Goal: Task Accomplishment & Management: Manage account settings

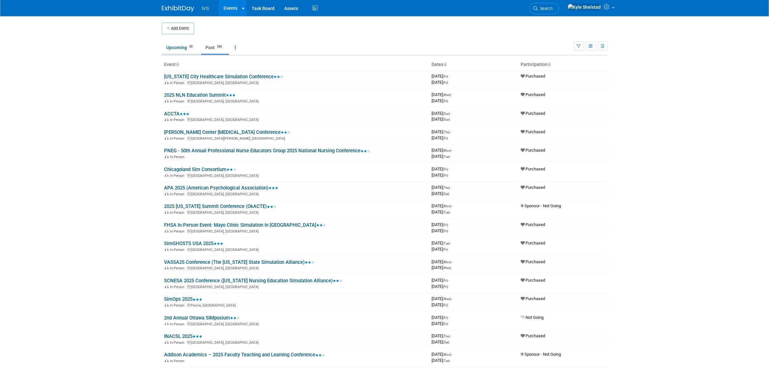
click at [177, 49] on link "Upcoming 35" at bounding box center [181, 47] width 38 height 12
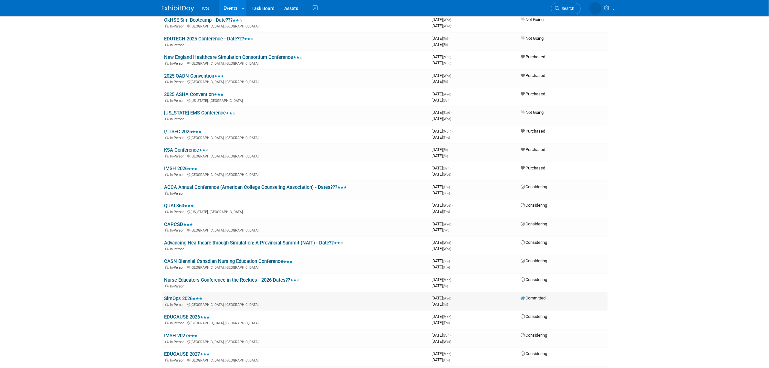
scroll to position [419, 0]
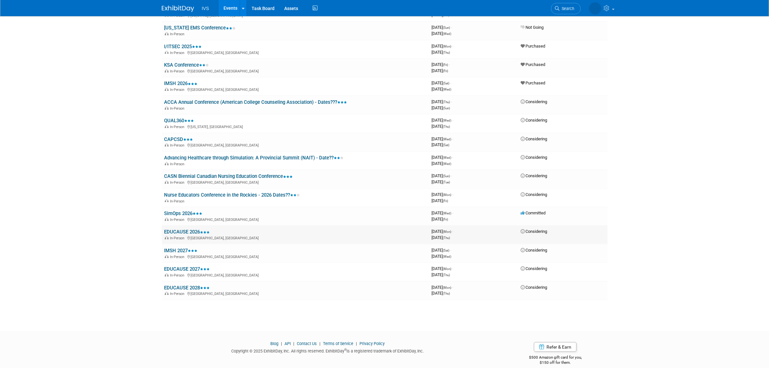
click at [176, 229] on link "EDUCAUSE 2026" at bounding box center [187, 232] width 46 height 6
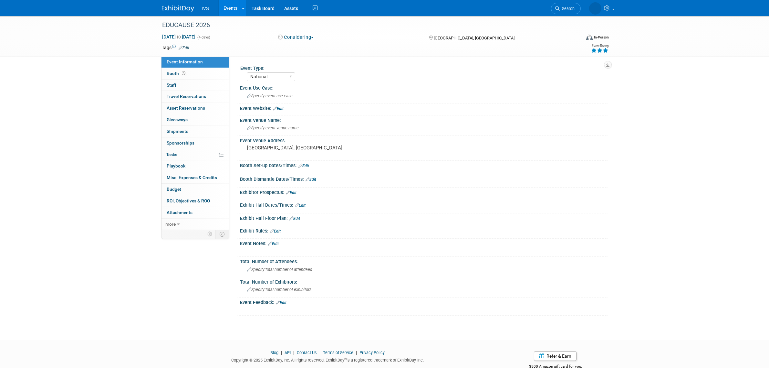
select select "National"
click at [188, 74] on link "Booth" at bounding box center [195, 73] width 67 height 11
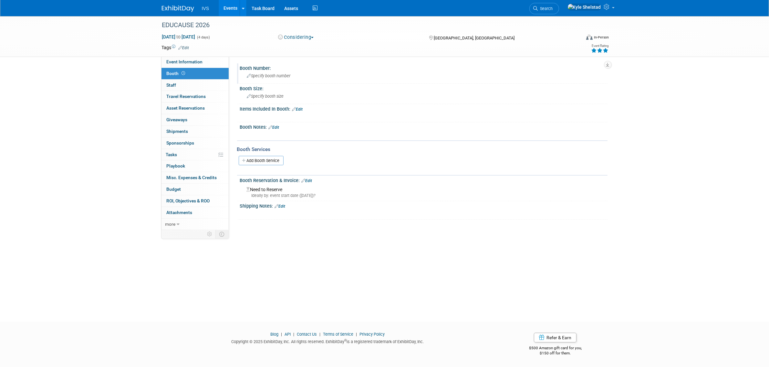
click at [275, 73] on span "Specify booth number" at bounding box center [269, 75] width 44 height 5
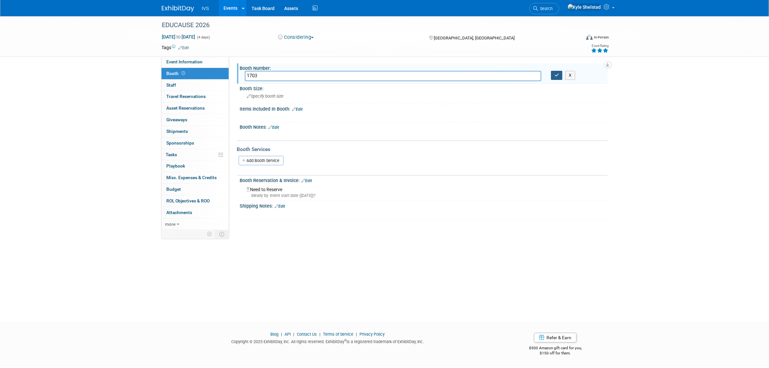
type input "1703"
click at [558, 75] on icon "button" at bounding box center [557, 75] width 5 height 4
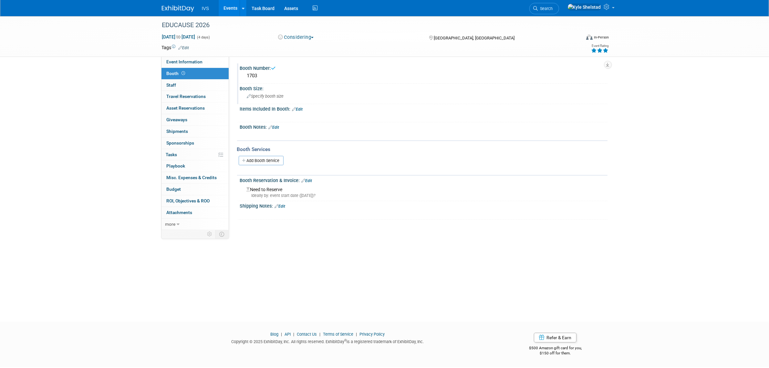
click at [262, 95] on span "Specify booth size" at bounding box center [265, 96] width 37 height 5
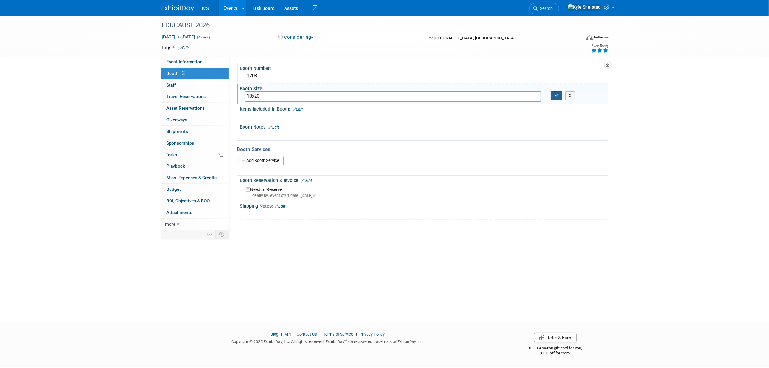
type input "10x20"
click at [558, 97] on button "button" at bounding box center [557, 95] width 12 height 9
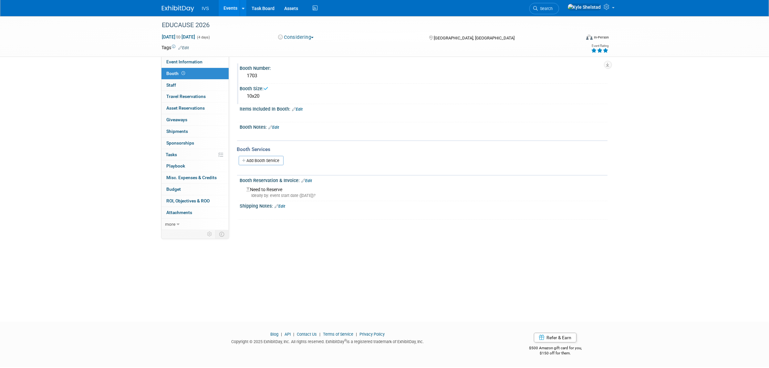
click at [309, 179] on link "Edit" at bounding box center [307, 180] width 11 height 5
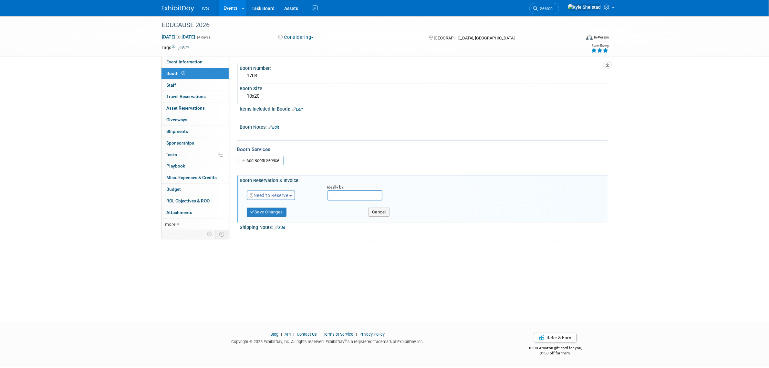
click at [266, 190] on button "Need to Reserve" at bounding box center [271, 195] width 49 height 10
click at [284, 215] on link "Reserved" at bounding box center [281, 215] width 69 height 9
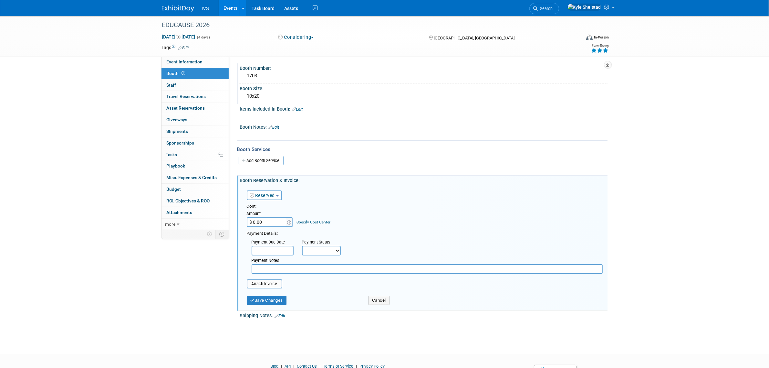
click at [261, 221] on input "$ 0.00" at bounding box center [267, 222] width 40 height 10
type input "$ 11,400.00"
click at [378, 187] on div "Reserved Need to Reserve Reserved No Reservation Required Ideally by:" at bounding box center [425, 193] width 366 height 19
click at [272, 300] on button "Save Changes" at bounding box center [267, 300] width 40 height 9
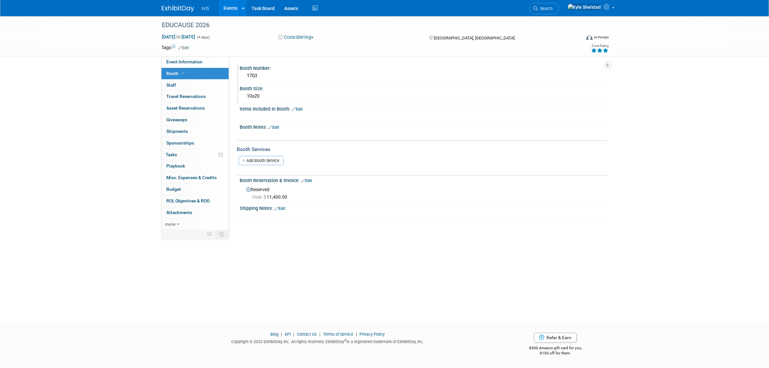
click at [236, 7] on link "Events" at bounding box center [231, 8] width 24 height 16
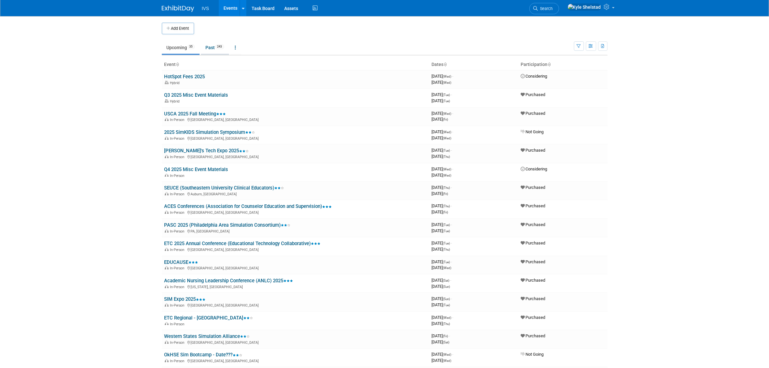
click at [219, 47] on span "243" at bounding box center [219, 46] width 9 height 5
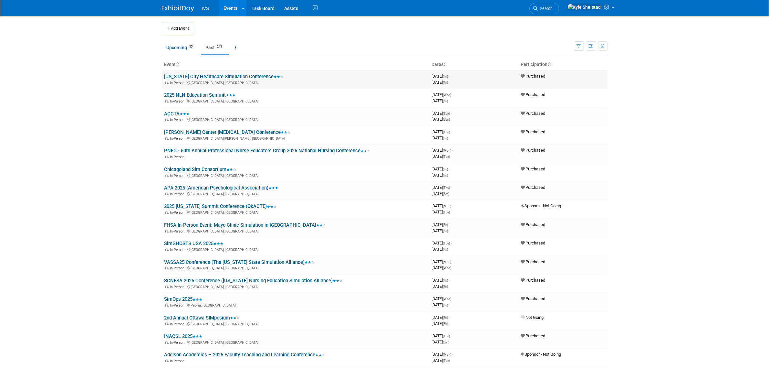
click at [212, 77] on link "[US_STATE] City Healthcare Simulation Conference" at bounding box center [223, 77] width 119 height 6
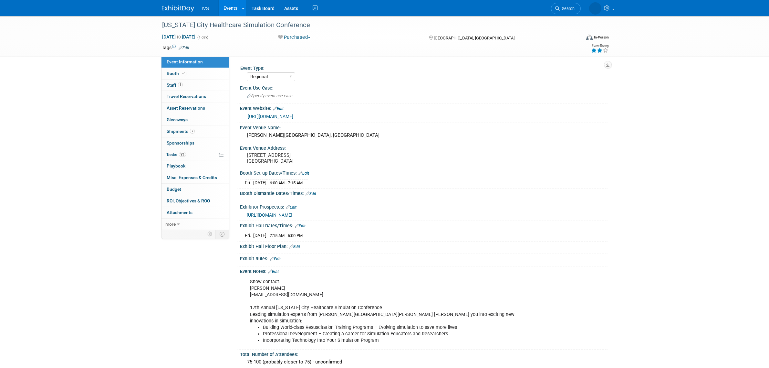
select select "Regional"
click at [195, 75] on link "Booth" at bounding box center [195, 73] width 67 height 11
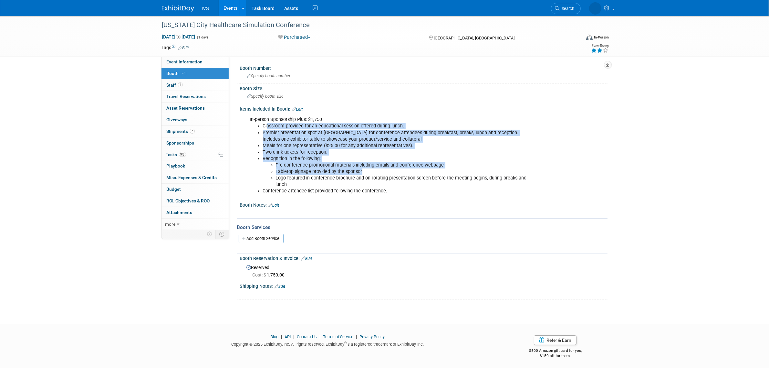
drag, startPoint x: 267, startPoint y: 123, endPoint x: 371, endPoint y: 171, distance: 113.9
click at [371, 171] on ul "Classroom provided for an educational session offered during lunch. Premier pre…" at bounding box center [391, 158] width 283 height 71
drag, startPoint x: 390, startPoint y: 198, endPoint x: 204, endPoint y: 144, distance: 193.4
click at [201, 144] on div "Event Information Event Info Booth Booth 1 Staff 1 Staff 0 Travel Reservations …" at bounding box center [384, 157] width 455 height 283
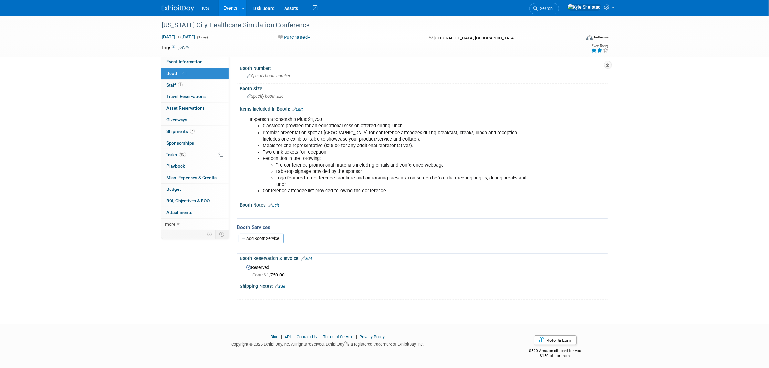
click at [276, 142] on li "Meals for one representative ($25.00 for any additional representatives)." at bounding box center [398, 145] width 270 height 6
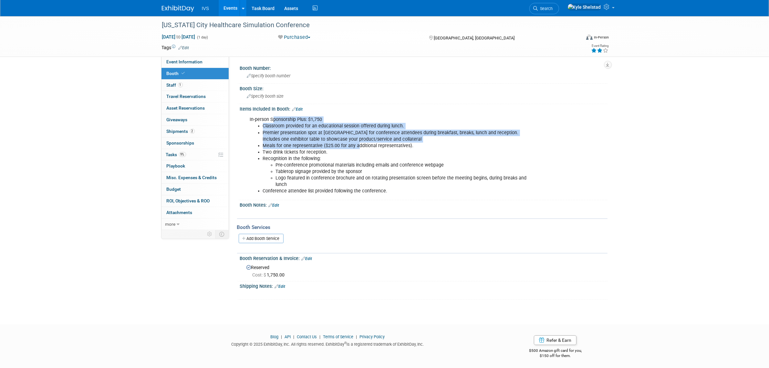
drag, startPoint x: 344, startPoint y: 140, endPoint x: 382, endPoint y: 154, distance: 40.0
click at [369, 154] on div "In-person Sponsorship Plus: $1,750 Classroom provided for an educational sessio…" at bounding box center [391, 155] width 291 height 84
click at [392, 153] on ul "Classroom provided for an educational session offered during lunch. Premier pre…" at bounding box center [391, 158] width 283 height 71
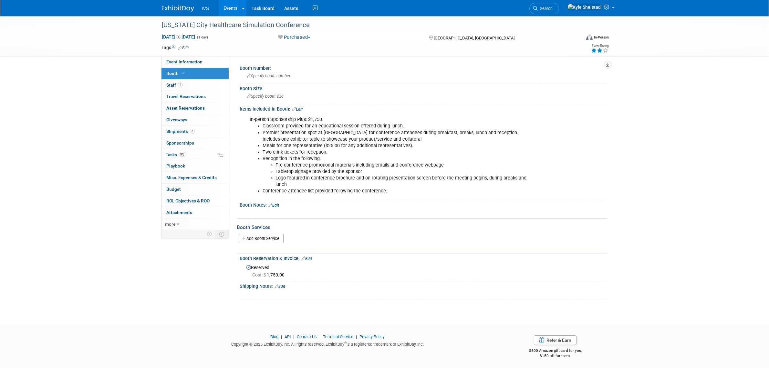
click at [307, 175] on li "Logo featured in conference brochure and on rotating presentation screen before…" at bounding box center [404, 181] width 257 height 13
click at [229, 10] on link "Events" at bounding box center [231, 8] width 24 height 16
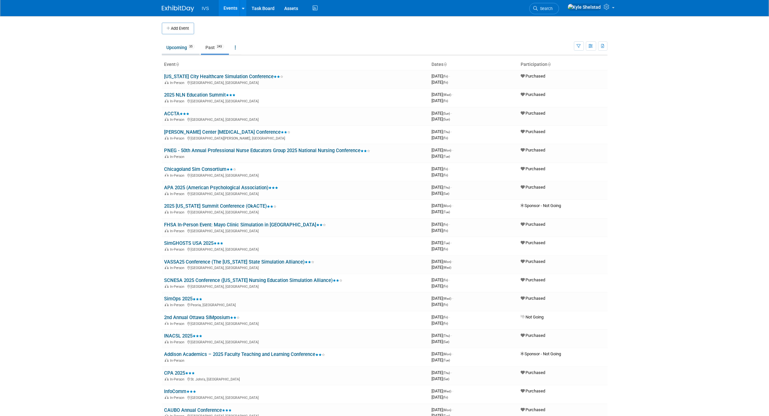
click at [174, 45] on link "Upcoming 35" at bounding box center [181, 47] width 38 height 12
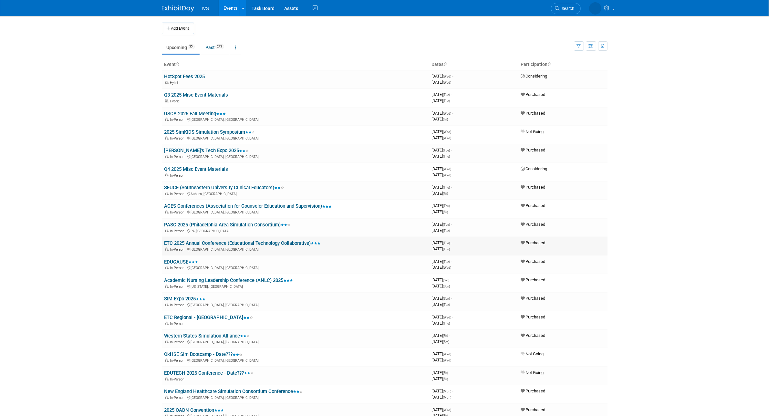
click at [183, 240] on link "ETC 2025 Annual Conference (Educational Technology Collaborative)" at bounding box center [242, 243] width 156 height 6
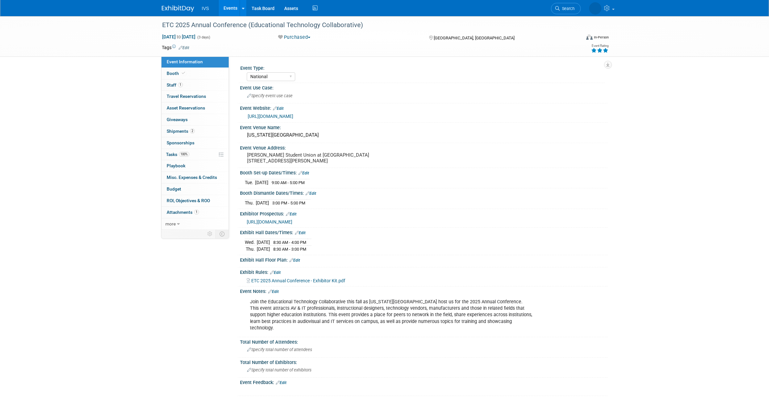
select select "National"
click at [208, 132] on link "2 Shipments 2" at bounding box center [195, 131] width 67 height 11
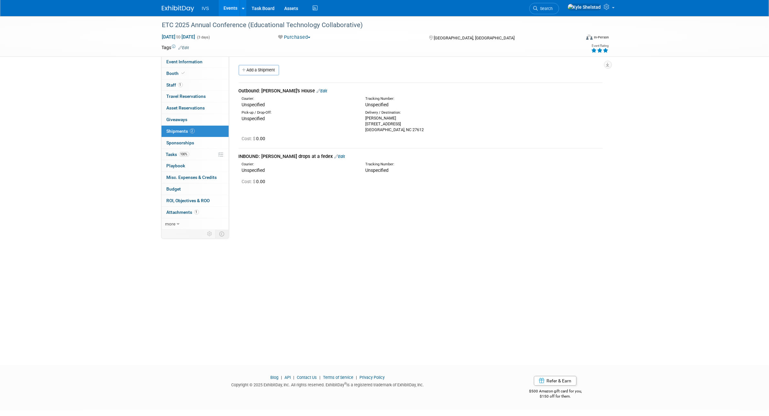
drag, startPoint x: 269, startPoint y: 91, endPoint x: 303, endPoint y: 90, distance: 34.2
click at [303, 90] on div "Outbound: [PERSON_NAME]'s House Edit" at bounding box center [421, 91] width 364 height 7
drag, startPoint x: 252, startPoint y: 154, endPoint x: 309, endPoint y: 163, distance: 58.3
click at [309, 163] on td "INBOUND: [PERSON_NAME] drops at a fedex Edit Courier: Unspecified Tracking Numb…" at bounding box center [421, 169] width 364 height 43
drag, startPoint x: 365, startPoint y: 114, endPoint x: 399, endPoint y: 132, distance: 38.3
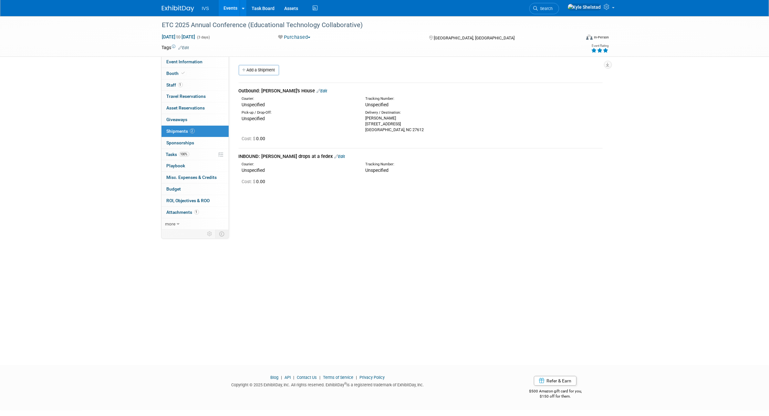
click at [399, 132] on div "Delivery / Destination: Nathaniel Brost 6211 Darwin Ct apt 1109 Raleigh, NC 276…" at bounding box center [422, 121] width 123 height 23
click at [229, 12] on link "Events" at bounding box center [231, 8] width 24 height 16
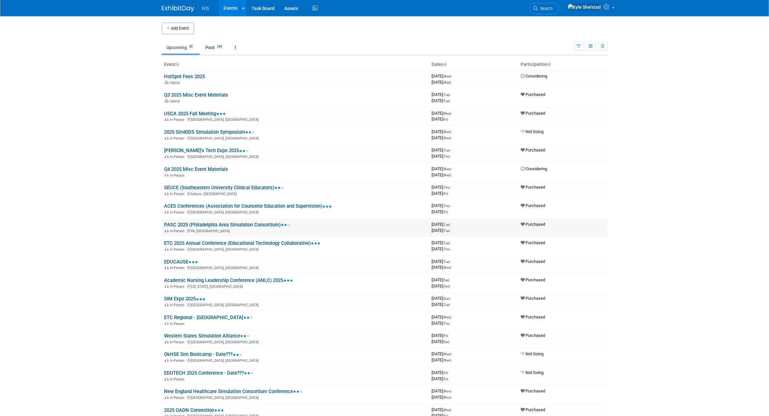
click at [184, 223] on link "PASC 2025 (Philadelphia Area Simulation Consortium)" at bounding box center [227, 225] width 126 height 6
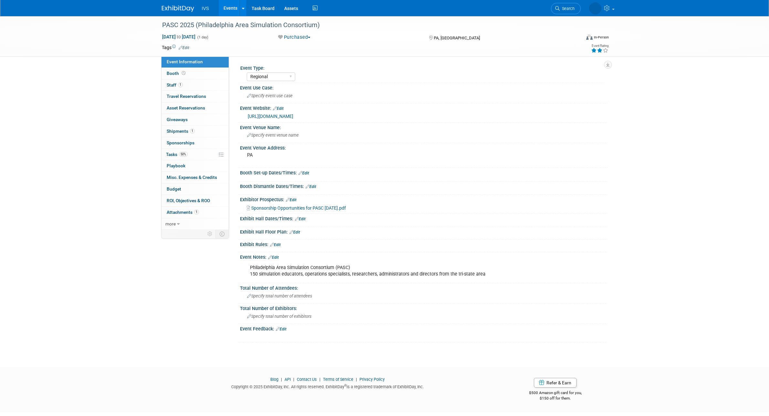
select select "Regional"
click at [213, 133] on link "1 Shipments 1" at bounding box center [195, 131] width 67 height 11
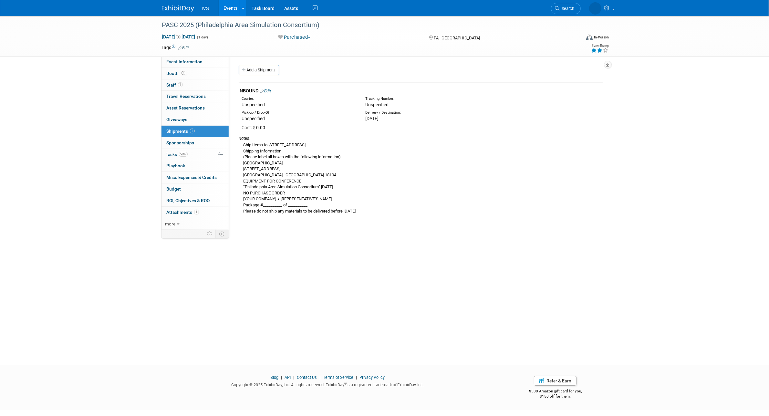
drag, startPoint x: 246, startPoint y: 144, endPoint x: 331, endPoint y: 187, distance: 95.9
click at [331, 187] on div "Ship Items to 100 College Drive, Allentown, PA 18104 Shipping Information (Plea…" at bounding box center [421, 177] width 364 height 73
click at [283, 195] on div "Ship Items to 100 College Drive, Allentown, PA 18104 Shipping Information (Plea…" at bounding box center [421, 177] width 364 height 73
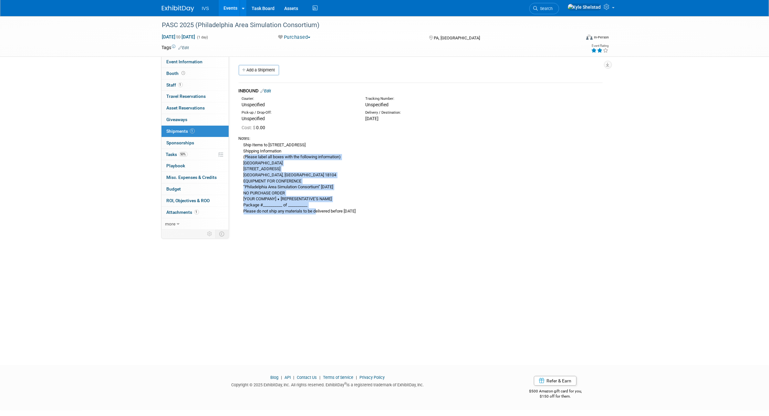
drag, startPoint x: 246, startPoint y: 160, endPoint x: 318, endPoint y: 220, distance: 94.5
click at [318, 220] on td "INBOUND Edit Courier: Unspecified Tracking Number:" at bounding box center [421, 152] width 364 height 138
click at [361, 200] on div "Ship Items to 100 College Drive, Allentown, PA 18104 Shipping Information (Plea…" at bounding box center [421, 177] width 364 height 73
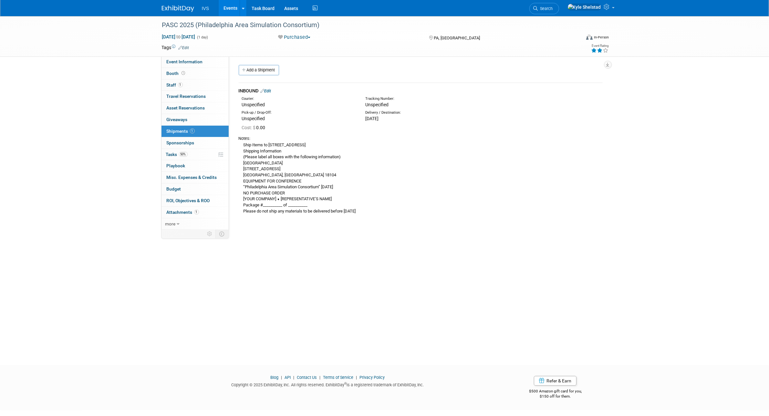
drag, startPoint x: 265, startPoint y: 144, endPoint x: 302, endPoint y: 162, distance: 41.3
click at [302, 162] on div "Ship Items to 100 College Drive, Allentown, PA 18104 Shipping Information (Plea…" at bounding box center [421, 177] width 364 height 73
click at [191, 62] on span "Event Information" at bounding box center [185, 61] width 36 height 5
select select "Regional"
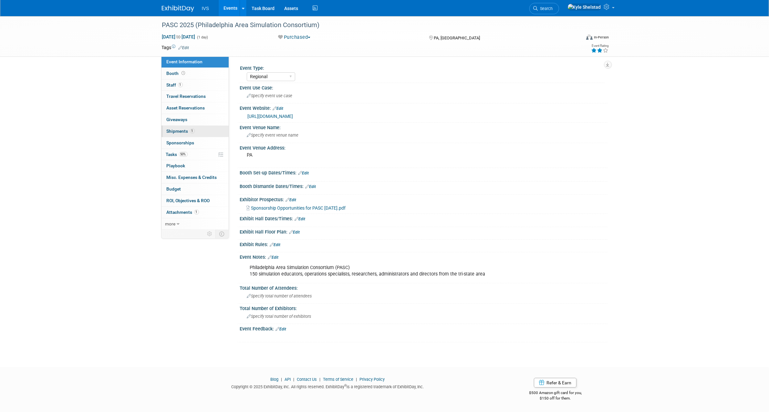
click at [204, 133] on link "1 Shipments 1" at bounding box center [195, 131] width 67 height 11
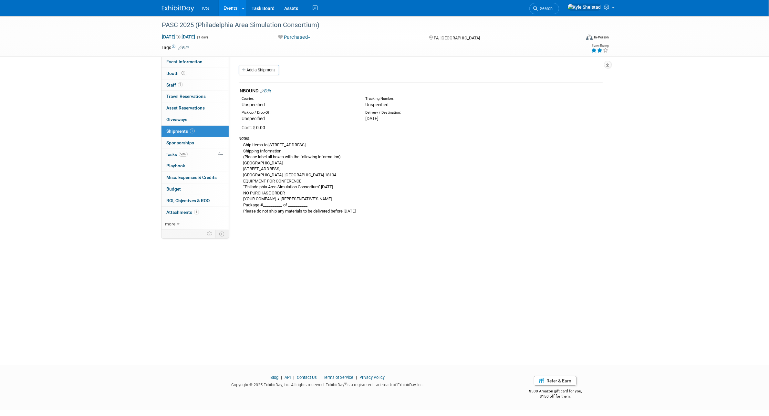
drag, startPoint x: 249, startPoint y: 143, endPoint x: 323, endPoint y: 206, distance: 97.7
click at [323, 206] on div "Ship Items to 100 College Drive, Allentown, PA 18104 Shipping Information (Plea…" at bounding box center [421, 177] width 364 height 73
drag, startPoint x: 249, startPoint y: 180, endPoint x: 360, endPoint y: 233, distance: 122.2
click at [360, 233] on div "PASC 2025 (Philadelphia Area Simulation Consortium) Oct 14, 2025 to Oct 14, 202…" at bounding box center [384, 184] width 769 height 337
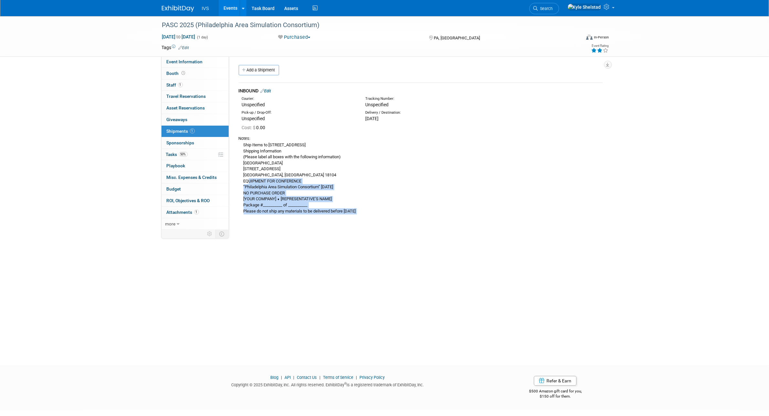
click at [360, 233] on div "PASC 2025 (Philadelphia Area Simulation Consortium) Oct 14, 2025 to Oct 14, 202…" at bounding box center [384, 184] width 769 height 337
drag, startPoint x: 269, startPoint y: 178, endPoint x: 373, endPoint y: 214, distance: 110.5
click at [373, 214] on div "Ship Items to 100 College Drive, Allentown, PA 18104 Shipping Information (Plea…" at bounding box center [421, 177] width 364 height 73
click at [379, 208] on div "Ship Items to 100 College Drive, Allentown, PA 18104 Shipping Information (Plea…" at bounding box center [421, 177] width 364 height 73
drag, startPoint x: 398, startPoint y: 209, endPoint x: 302, endPoint y: 168, distance: 104.5
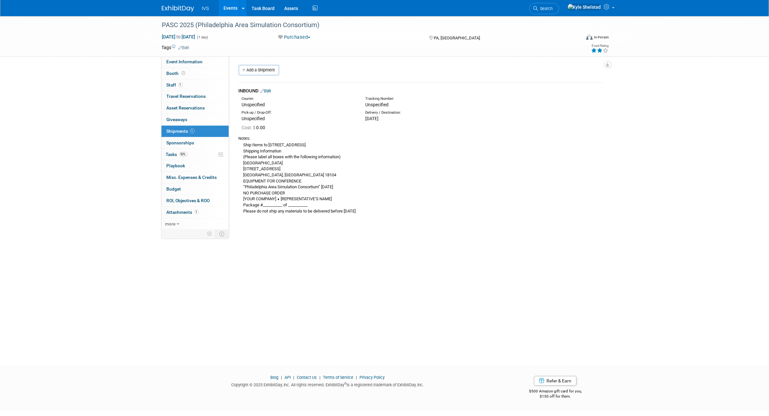
click at [302, 168] on div "Ship Items to 100 College Drive, Allentown, PA 18104 Shipping Information (Plea…" at bounding box center [421, 177] width 364 height 73
drag, startPoint x: 262, startPoint y: 141, endPoint x: 337, endPoint y: 224, distance: 110.7
click at [337, 224] on div "Event Type: National Regional Sponsorship Event Use Case: Edit" at bounding box center [418, 143] width 379 height 175
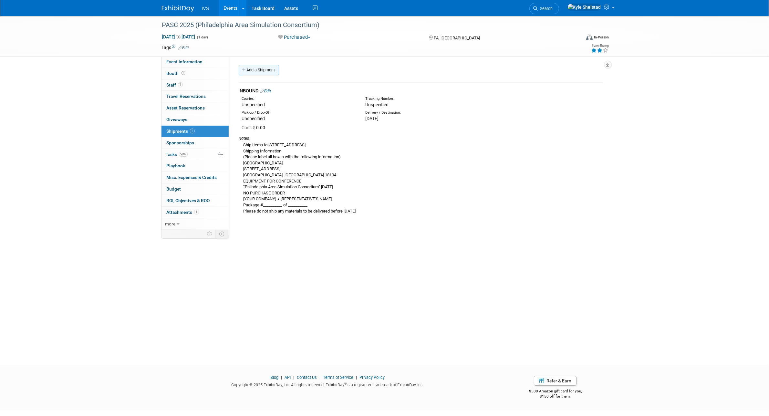
click at [264, 69] on link "Add a Shipment" at bounding box center [259, 70] width 40 height 10
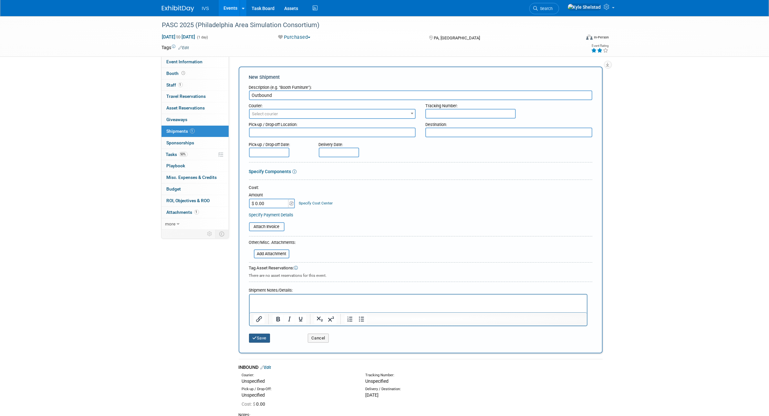
type input "Outbound"
click at [255, 334] on button "Save" at bounding box center [259, 338] width 21 height 9
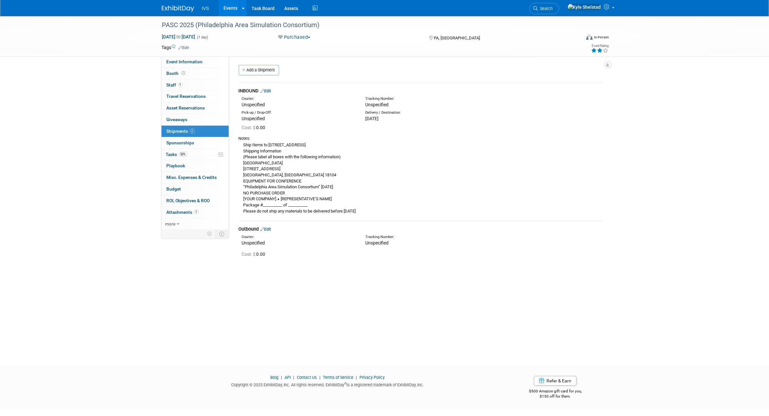
drag, startPoint x: 243, startPoint y: 159, endPoint x: 289, endPoint y: 171, distance: 47.6
click at [289, 171] on div "Ship Items to 100 College Drive, Allentown, PA 18104 Shipping Information (Plea…" at bounding box center [421, 177] width 364 height 73
drag, startPoint x: 283, startPoint y: 176, endPoint x: 241, endPoint y: 162, distance: 44.9
click at [241, 162] on div "Ship Items to 100 College Drive, Allentown, PA 18104 Shipping Information (Plea…" at bounding box center [421, 177] width 364 height 73
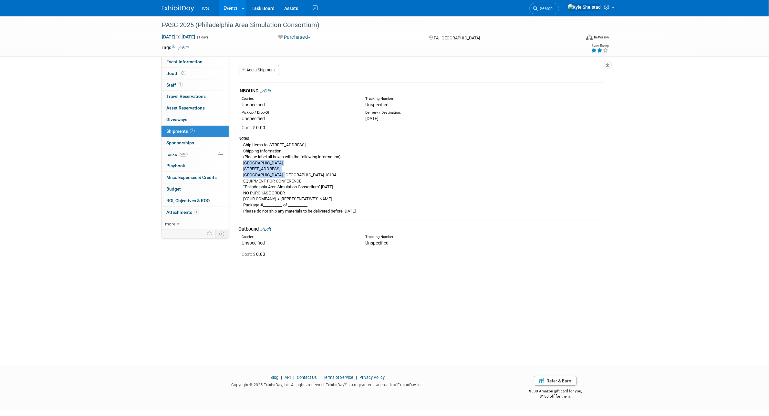
copy div "Cedar Crest College 100 College Drive Allentown, PA 18104"
click at [269, 229] on link "Edit" at bounding box center [266, 229] width 11 height 5
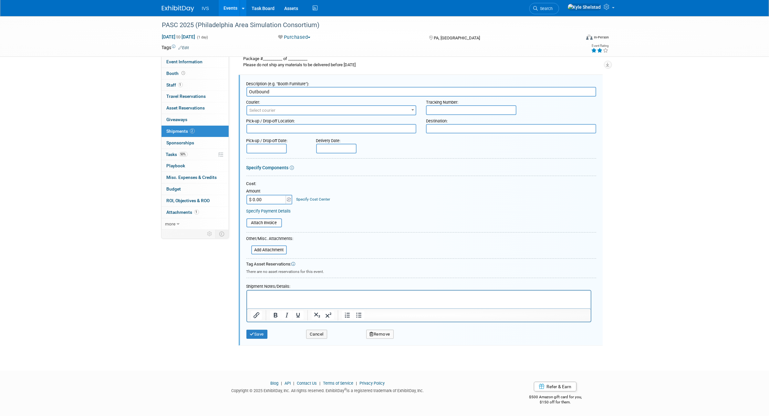
scroll to position [144, 0]
click at [303, 295] on p "Rich Text Area. Press ALT-0 for help." at bounding box center [419, 298] width 336 height 6
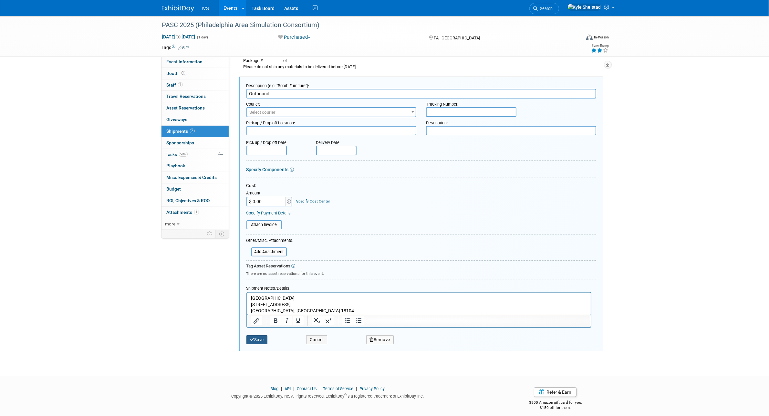
click at [264, 338] on button "Save" at bounding box center [256, 339] width 21 height 9
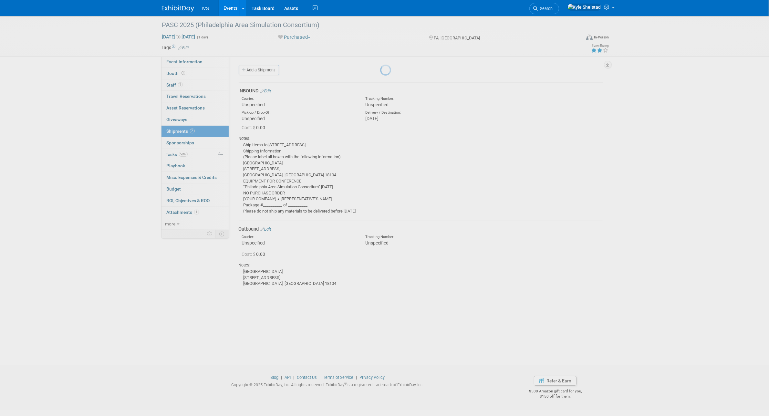
scroll to position [0, 0]
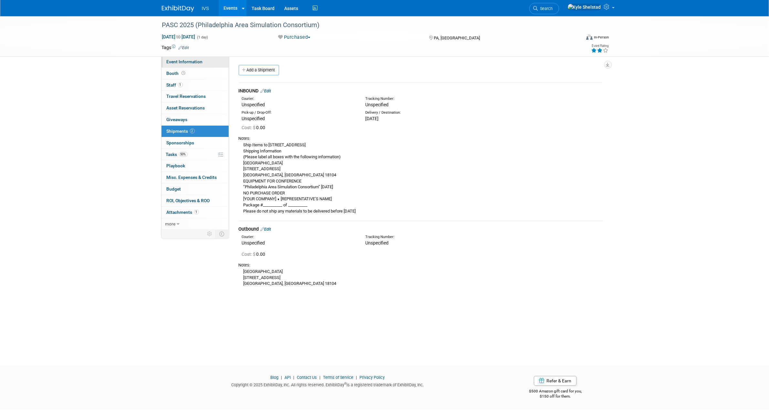
click at [203, 63] on link "Event Information" at bounding box center [195, 61] width 67 height 11
select select "Regional"
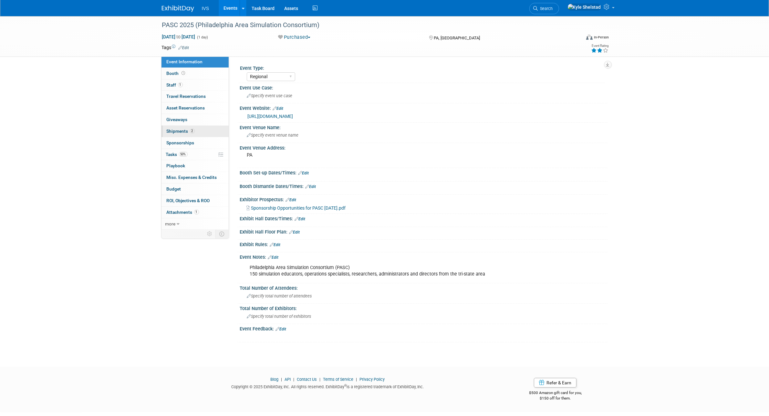
click at [196, 133] on link "2 Shipments 2" at bounding box center [195, 131] width 67 height 11
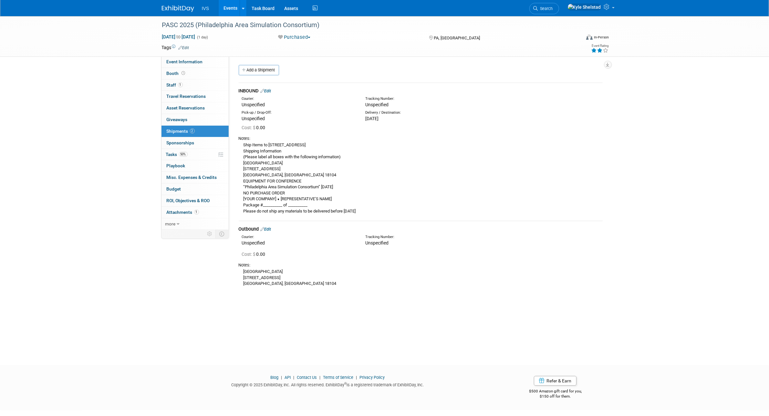
click at [268, 229] on link "Edit" at bounding box center [266, 229] width 11 height 5
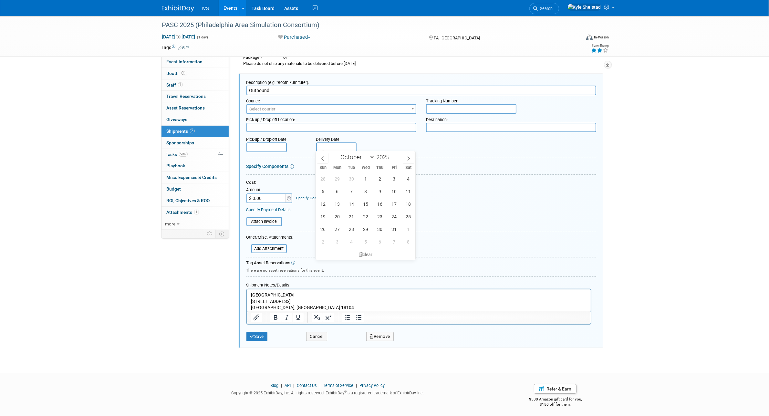
click at [341, 148] on input "text" at bounding box center [336, 147] width 40 height 10
click at [278, 151] on form "Description (e.g. "Booth Furniture"): Outbound Courier: 007EX 17 Post Service (…" at bounding box center [421, 210] width 350 height 267
click at [273, 146] on input "text" at bounding box center [266, 147] width 40 height 10
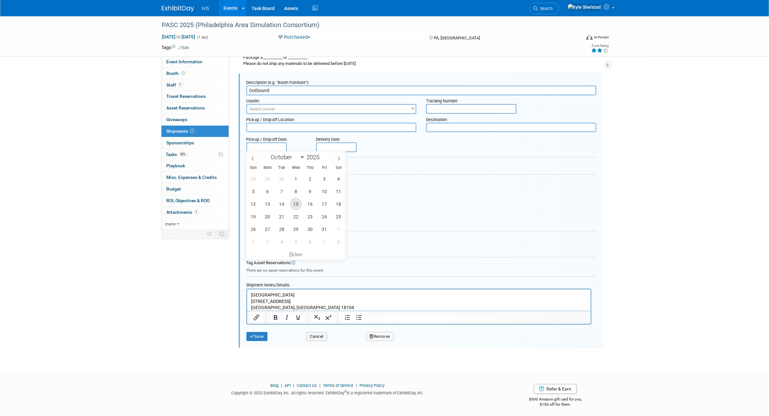
click at [295, 204] on span "15" at bounding box center [296, 204] width 13 height 13
type input "Oct 15, 2025"
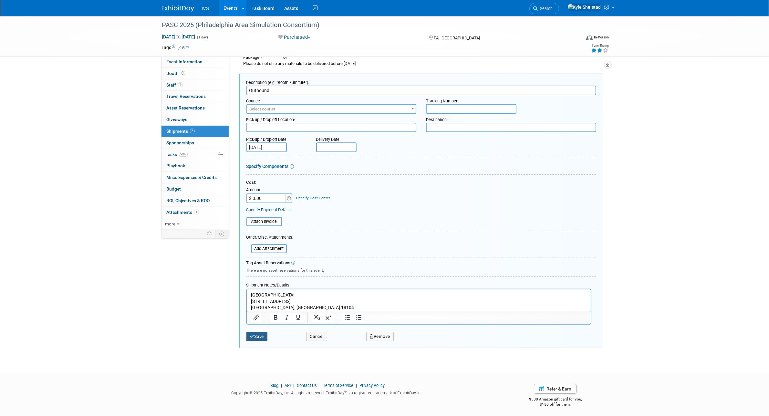
click at [259, 336] on button "Save" at bounding box center [256, 336] width 21 height 9
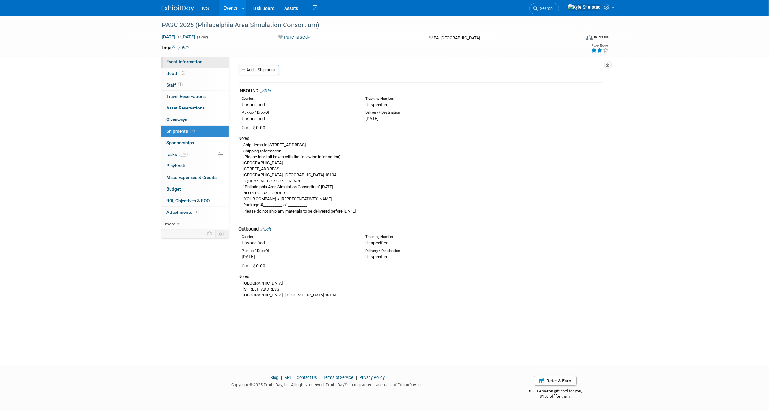
click at [178, 60] on span "Event Information" at bounding box center [185, 61] width 36 height 5
select select "Regional"
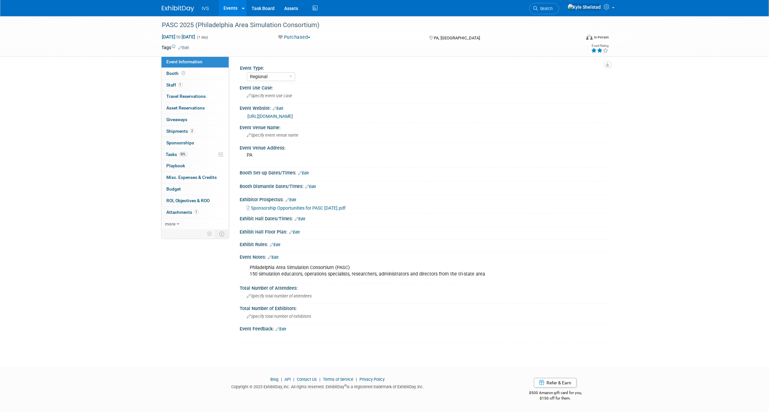
click at [234, 10] on link "Events" at bounding box center [231, 8] width 24 height 16
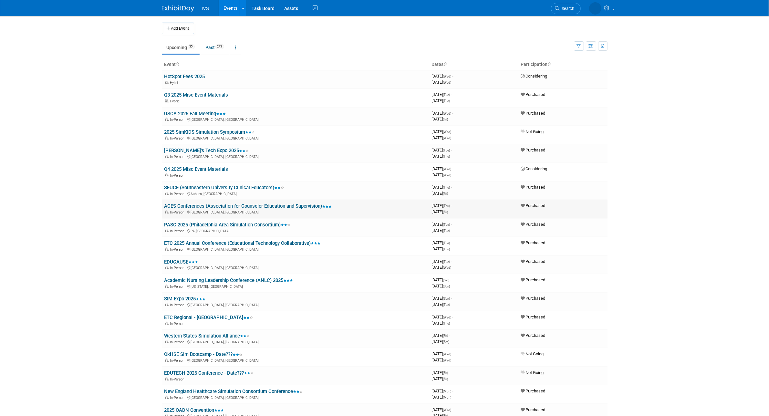
click at [190, 204] on link "ACES Conferences (Association for Counselor Education and Supervision)" at bounding box center [248, 206] width 168 height 6
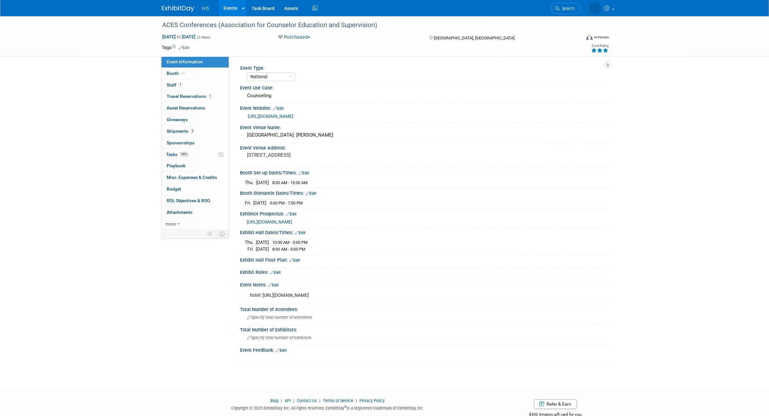
select select "National"
click at [195, 127] on link "2 Shipments 2" at bounding box center [195, 131] width 67 height 11
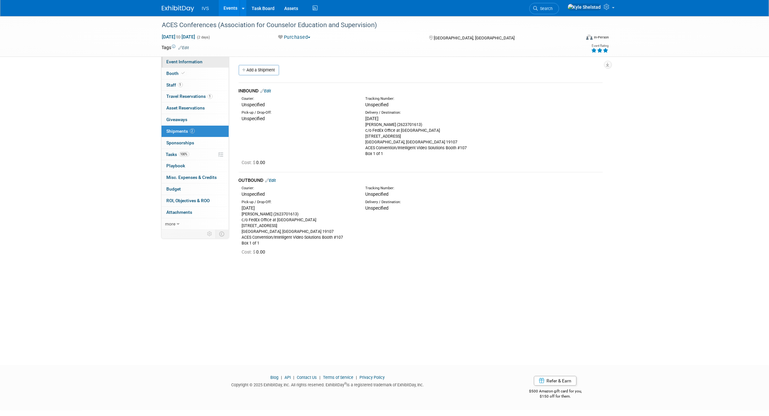
click at [195, 61] on span "Event Information" at bounding box center [185, 61] width 36 height 5
select select "National"
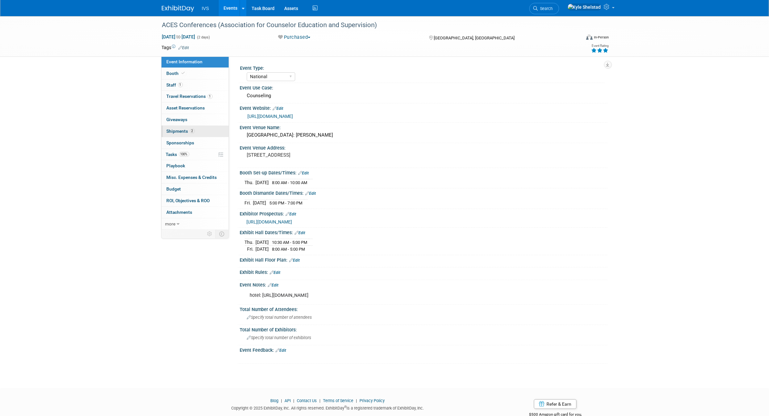
click at [210, 134] on link "2 Shipments 2" at bounding box center [195, 131] width 67 height 11
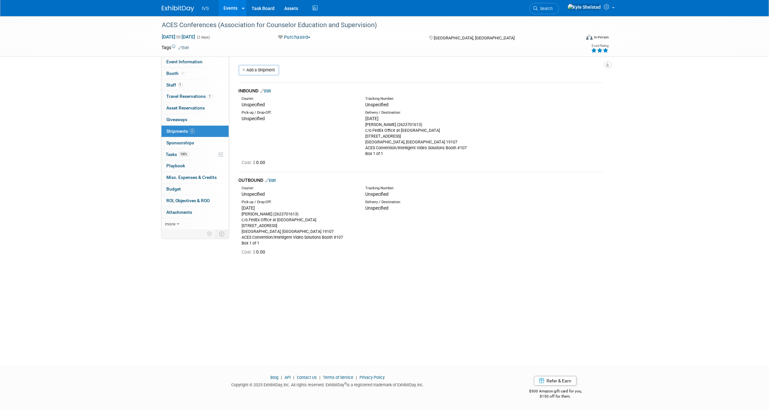
drag, startPoint x: 370, startPoint y: 122, endPoint x: 404, endPoint y: 153, distance: 46.0
click at [404, 153] on div "Carrie Rhoads (2623701613) c/o FedEx Office at Philadelphia Marriot Downtown 12…" at bounding box center [422, 139] width 114 height 35
click at [197, 63] on span "Event Information" at bounding box center [185, 61] width 36 height 5
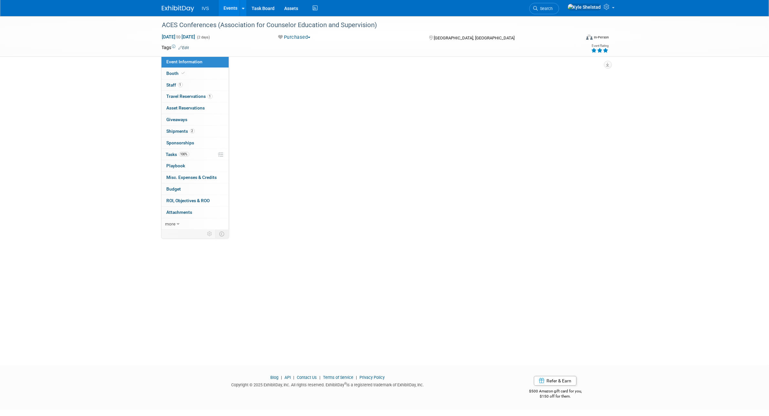
select select "National"
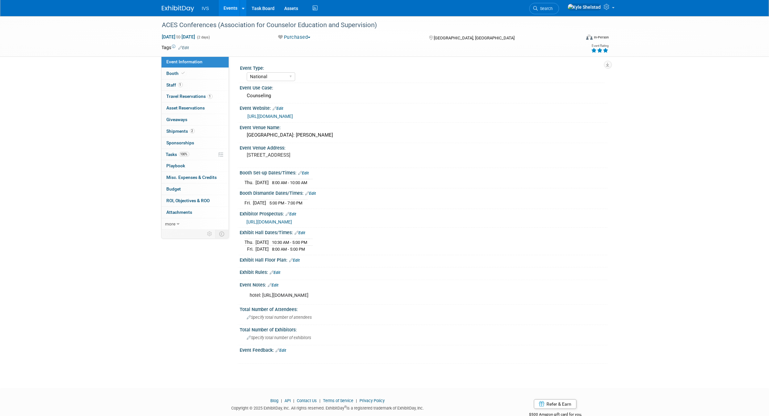
click at [230, 10] on link "Events" at bounding box center [231, 8] width 24 height 16
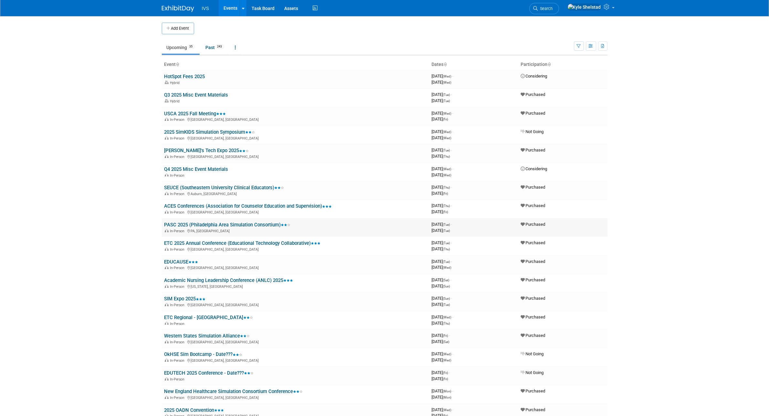
click at [194, 223] on link "PASC 2025 (Philadelphia Area Simulation Consortium)" at bounding box center [227, 225] width 126 height 6
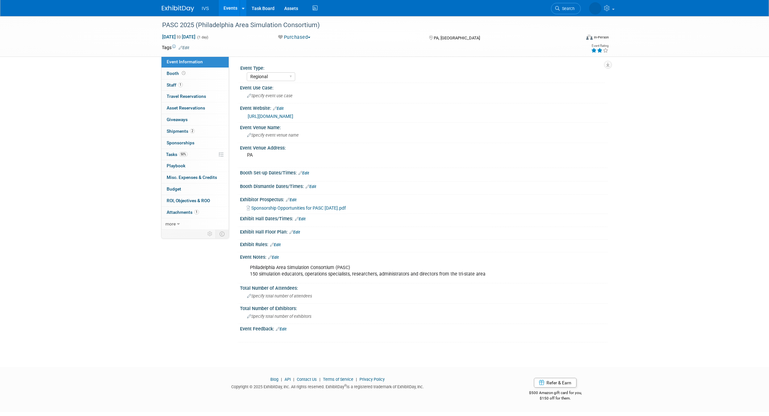
select select "Regional"
click at [230, 4] on link "Events" at bounding box center [231, 8] width 24 height 16
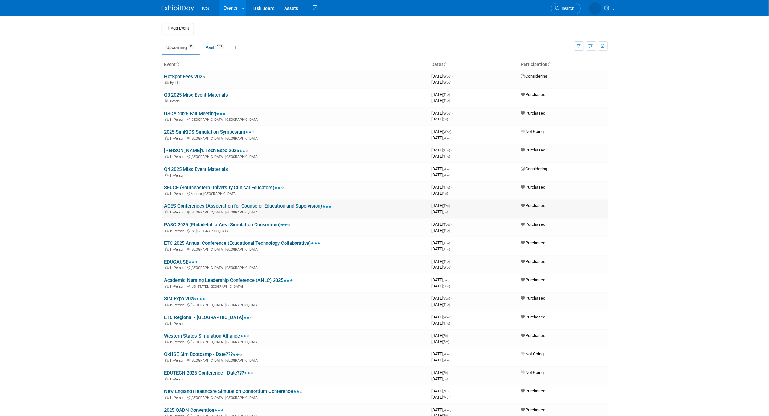
click at [199, 204] on link "ACES Conferences (Association for Counselor Education and Supervision)" at bounding box center [248, 206] width 168 height 6
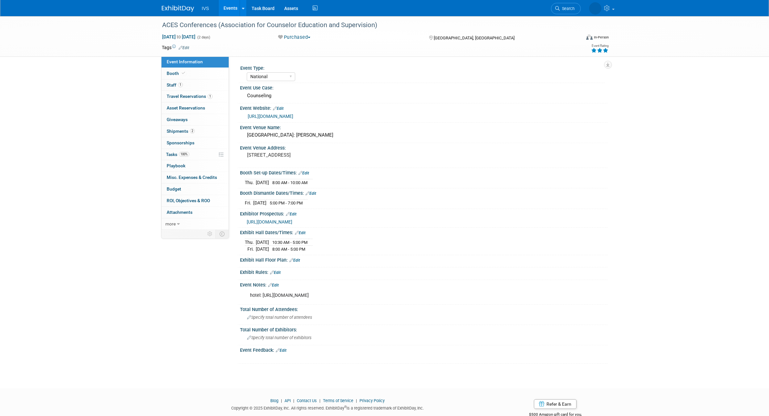
select select "National"
